Goal: Navigation & Orientation: Go to known website

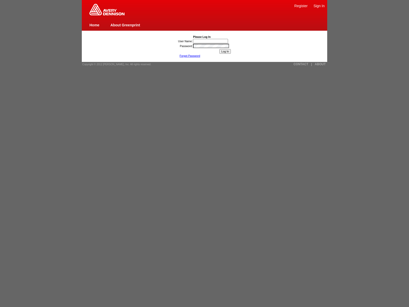
click at [320, 64] on link "ABOUT" at bounding box center [320, 64] width 11 height 4
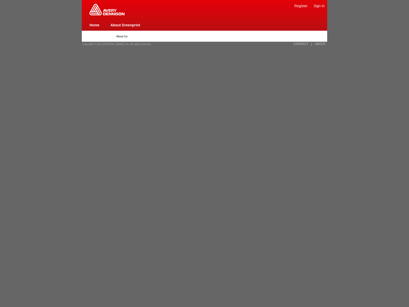
click at [319, 6] on link "Sign In" at bounding box center [318, 6] width 11 height 4
